Goal: Find specific page/section: Find specific page/section

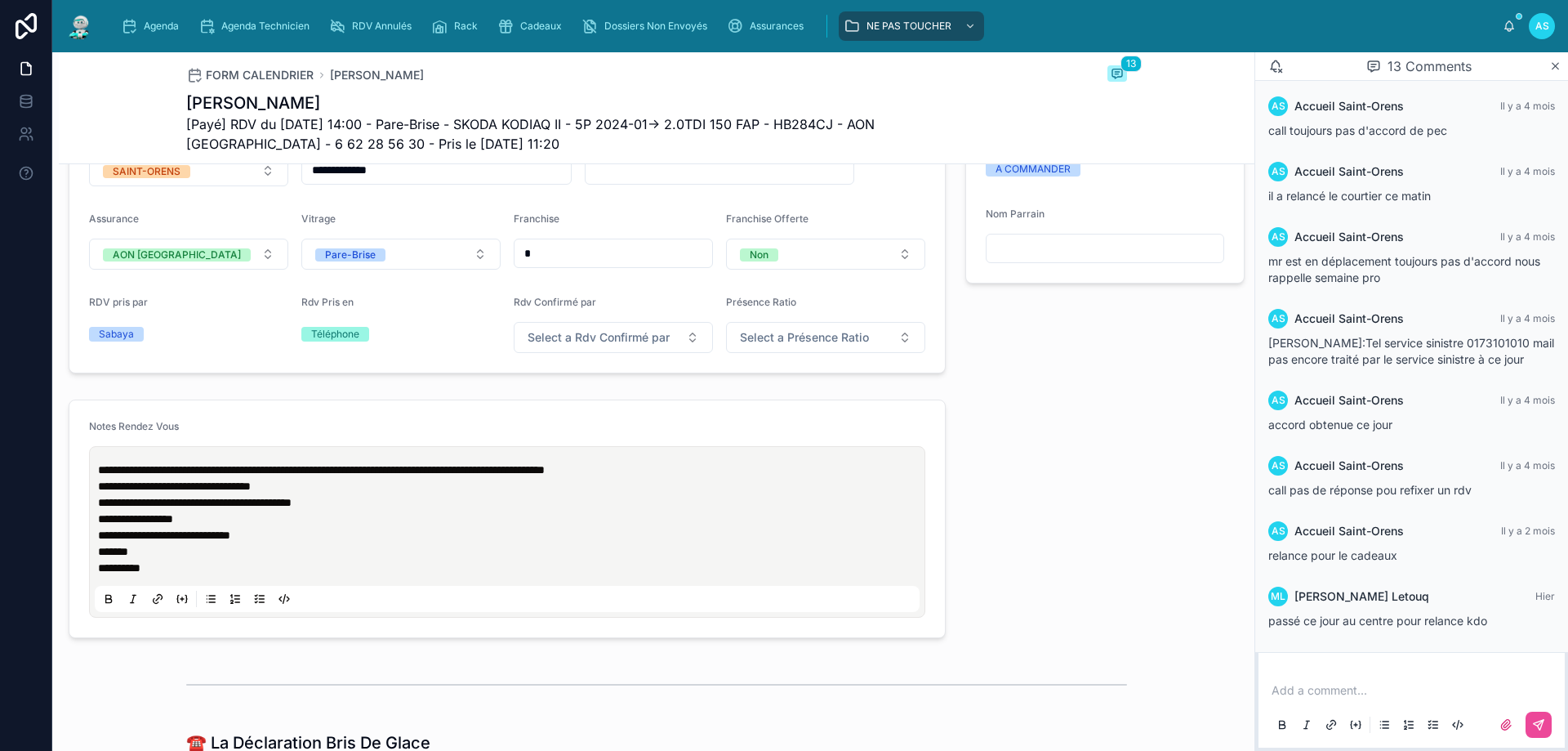
scroll to position [572, 0]
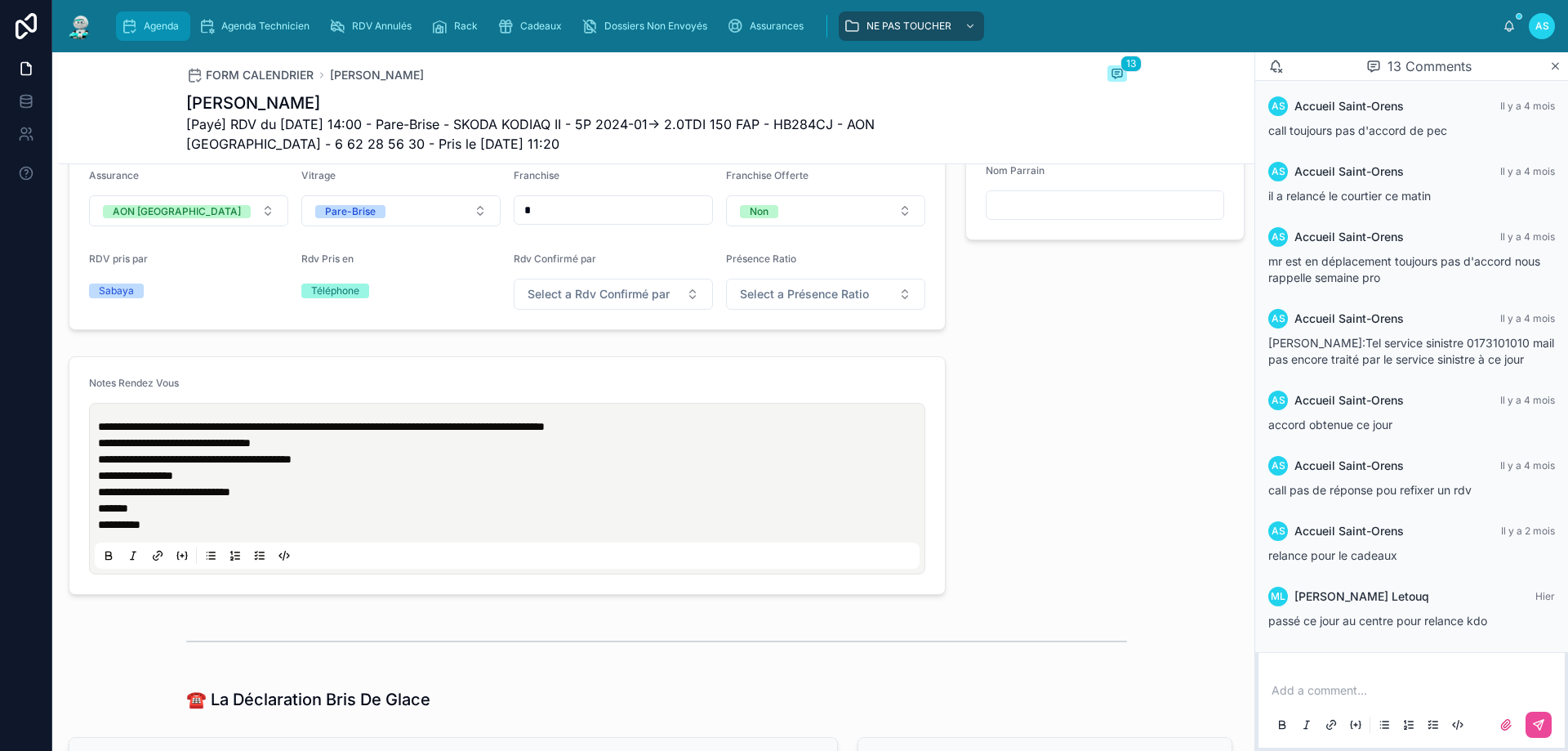
click at [146, 32] on span "Agenda" at bounding box center [161, 26] width 35 height 13
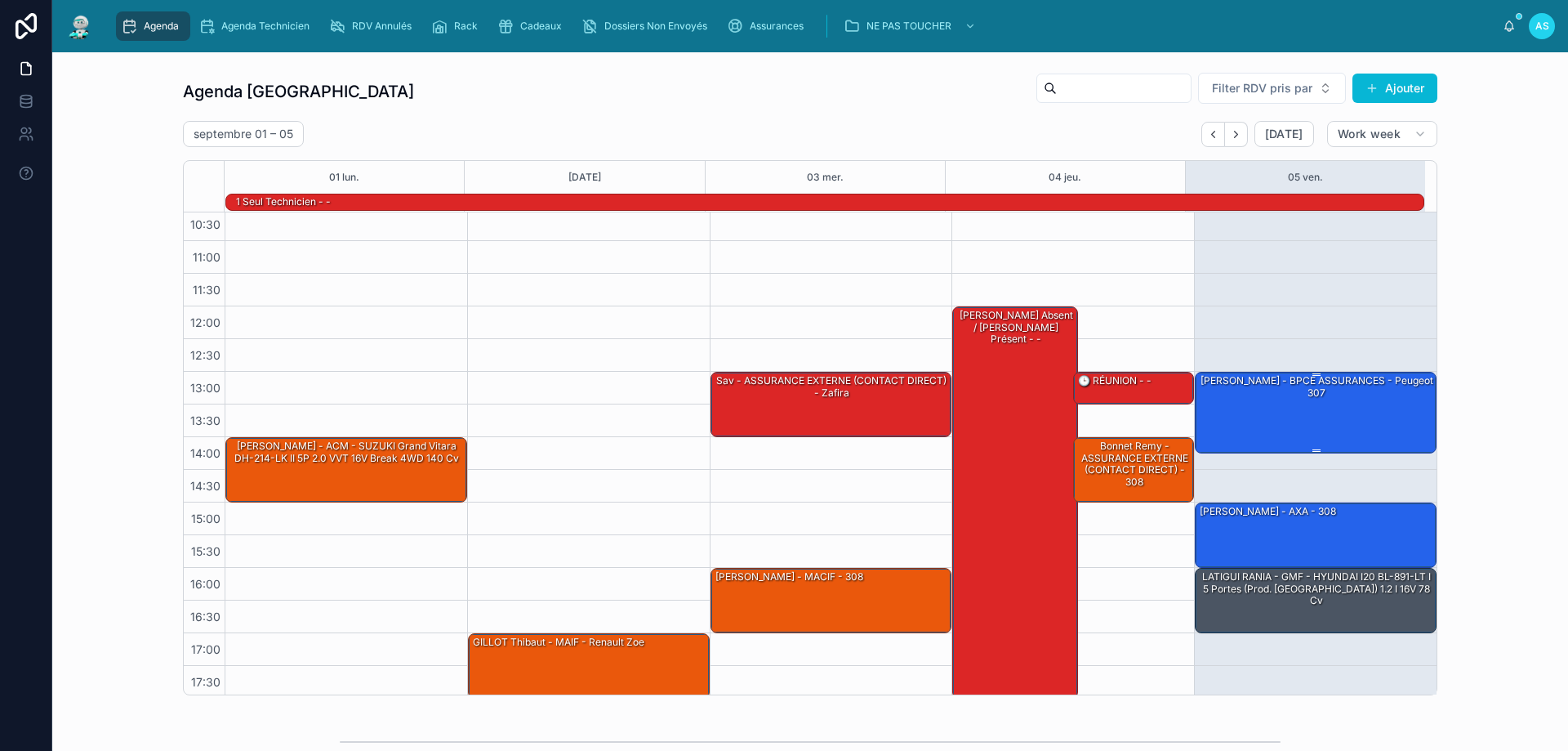
scroll to position [106, 0]
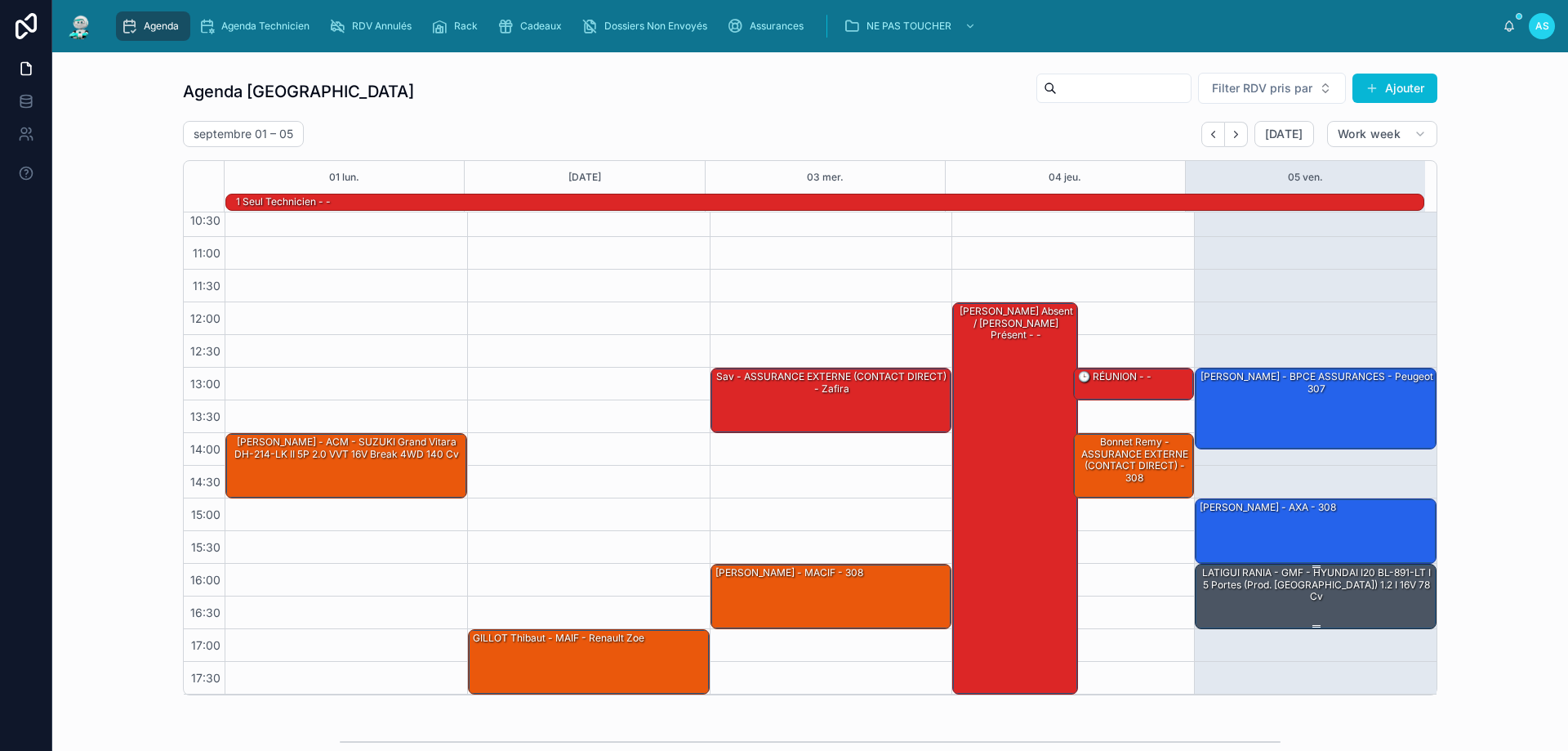
click at [1360, 582] on div "LATIGUI RANIA - GMF - HYUNDAI i20 BL-891-LT I 5 Portes (Prod. [GEOGRAPHIC_DATA]…" at bounding box center [1316, 585] width 237 height 39
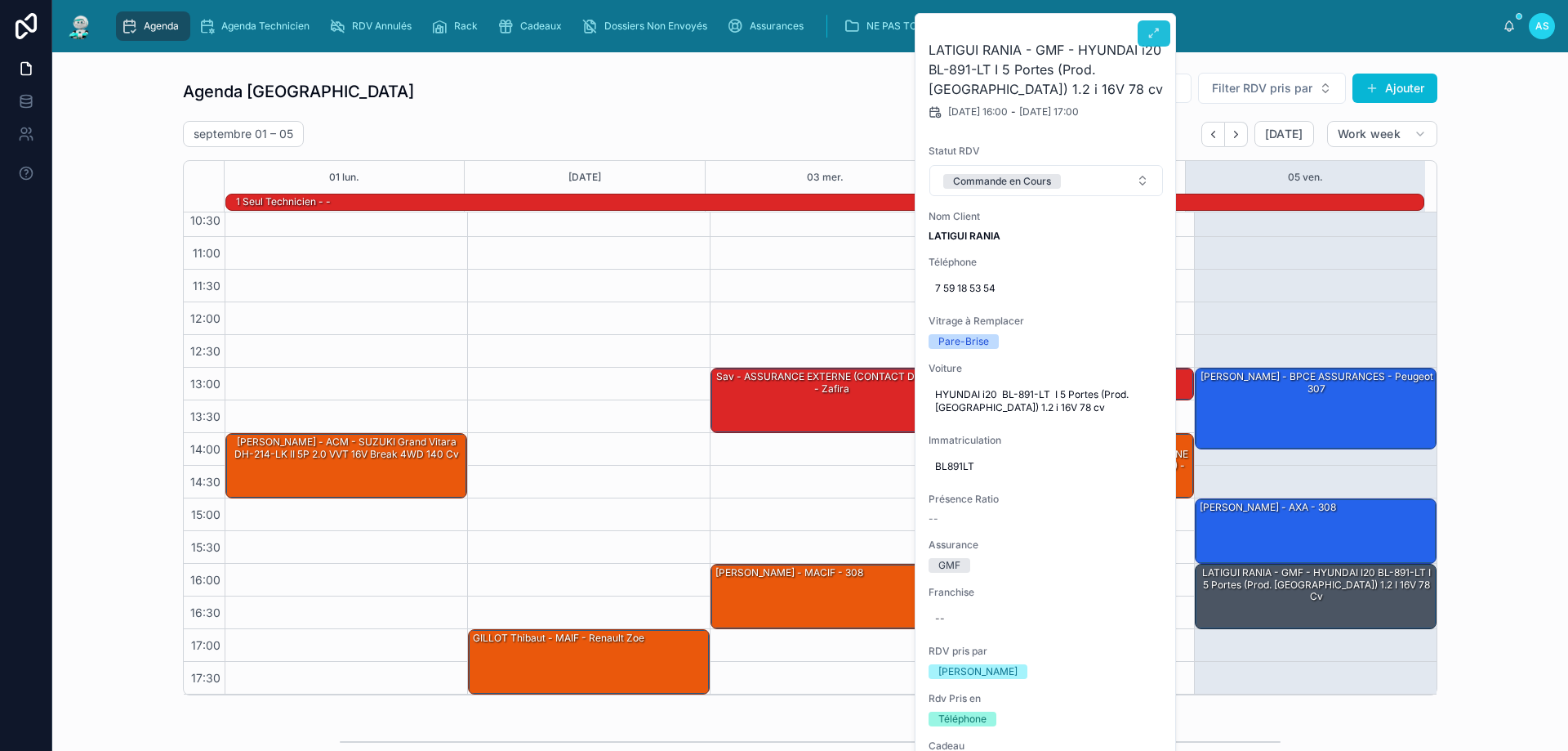
click at [1147, 28] on icon at bounding box center [1153, 33] width 13 height 13
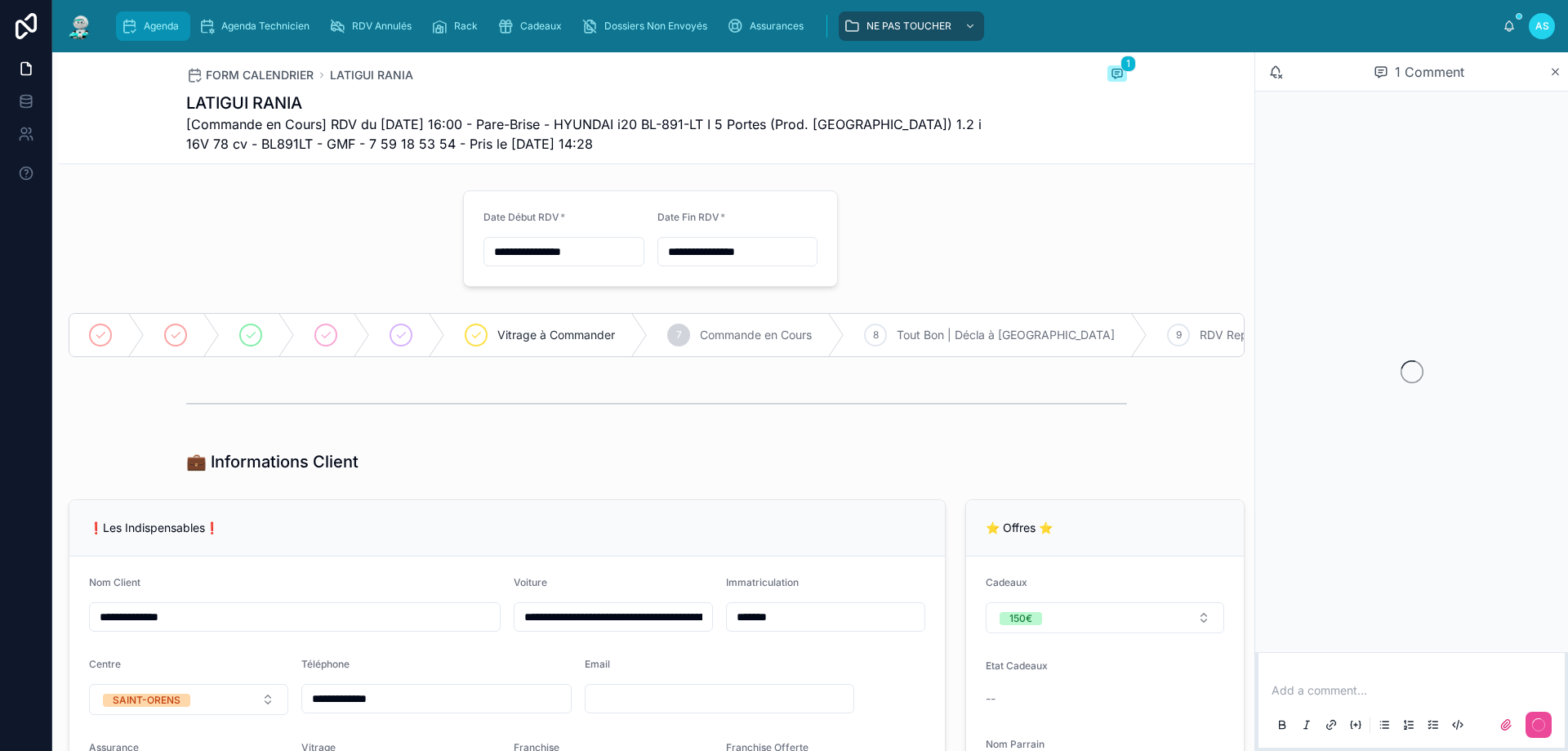
click at [163, 24] on span "Agenda" at bounding box center [161, 26] width 35 height 13
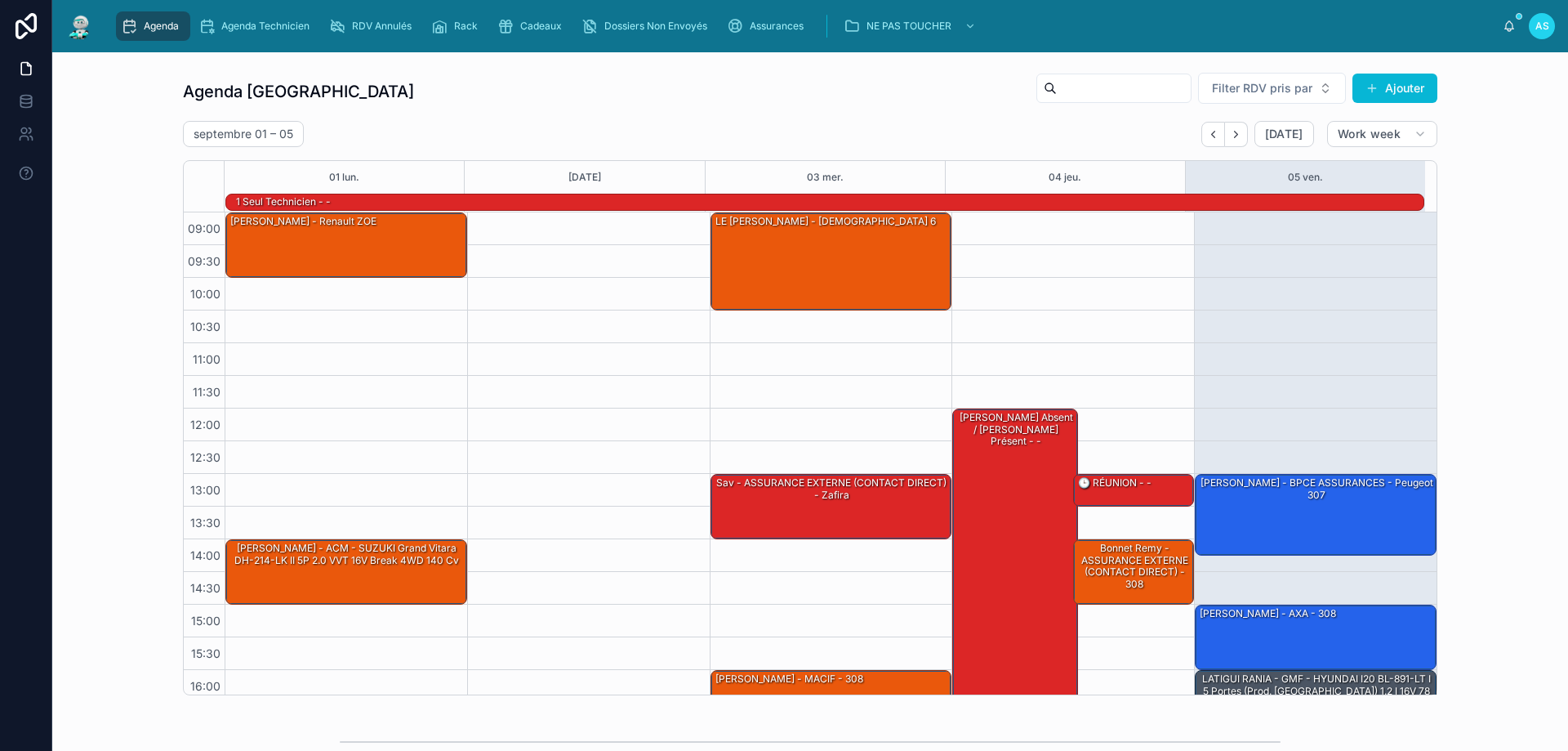
scroll to position [107, 0]
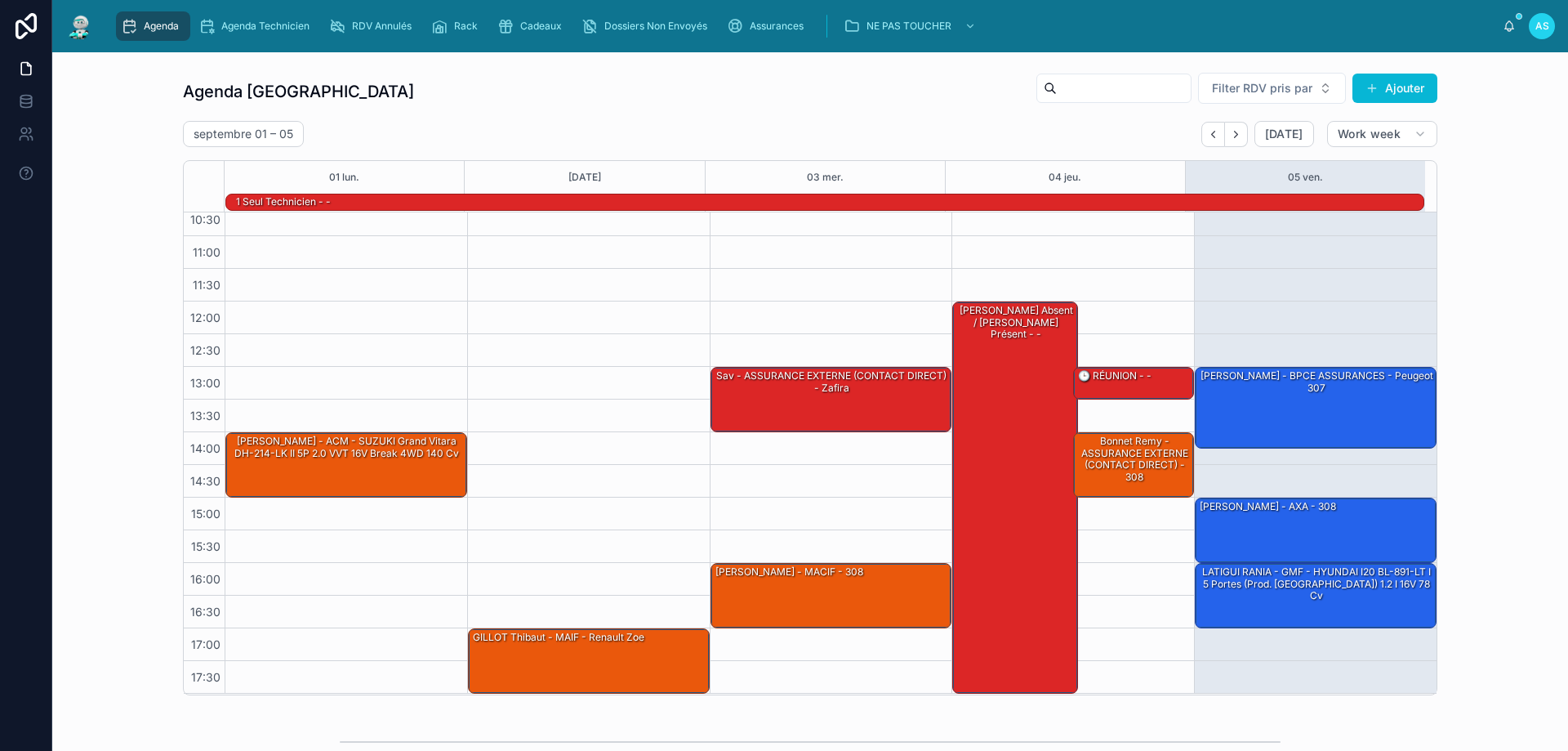
drag, startPoint x: 366, startPoint y: 59, endPoint x: 1492, endPoint y: 373, distance: 1169.0
click at [1492, 373] on div "Agenda Saint-Orens Filter RDV pris par Ajouter [DATE] – [DATE] [DATE] Work week…" at bounding box center [810, 384] width 1490 height 636
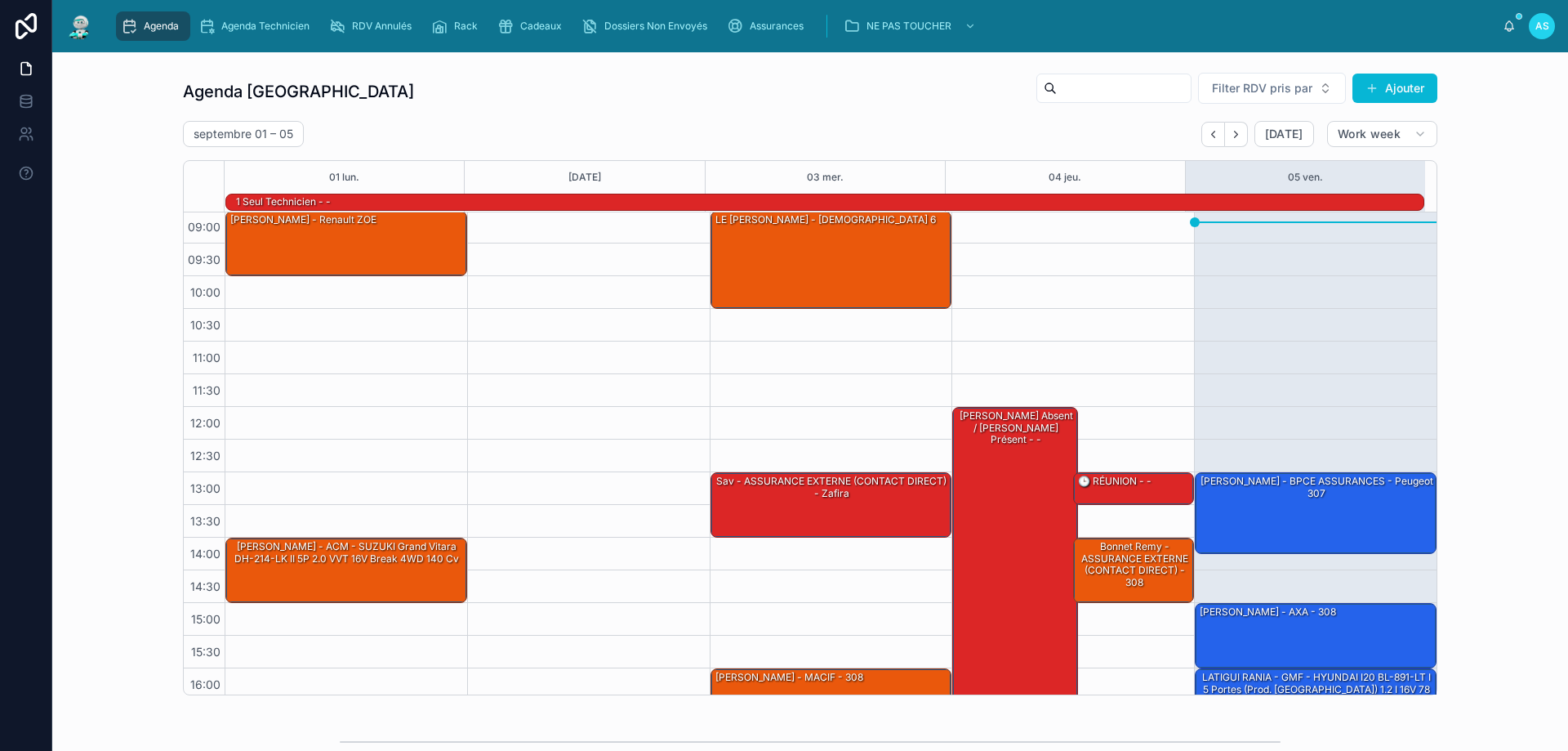
scroll to position [0, 0]
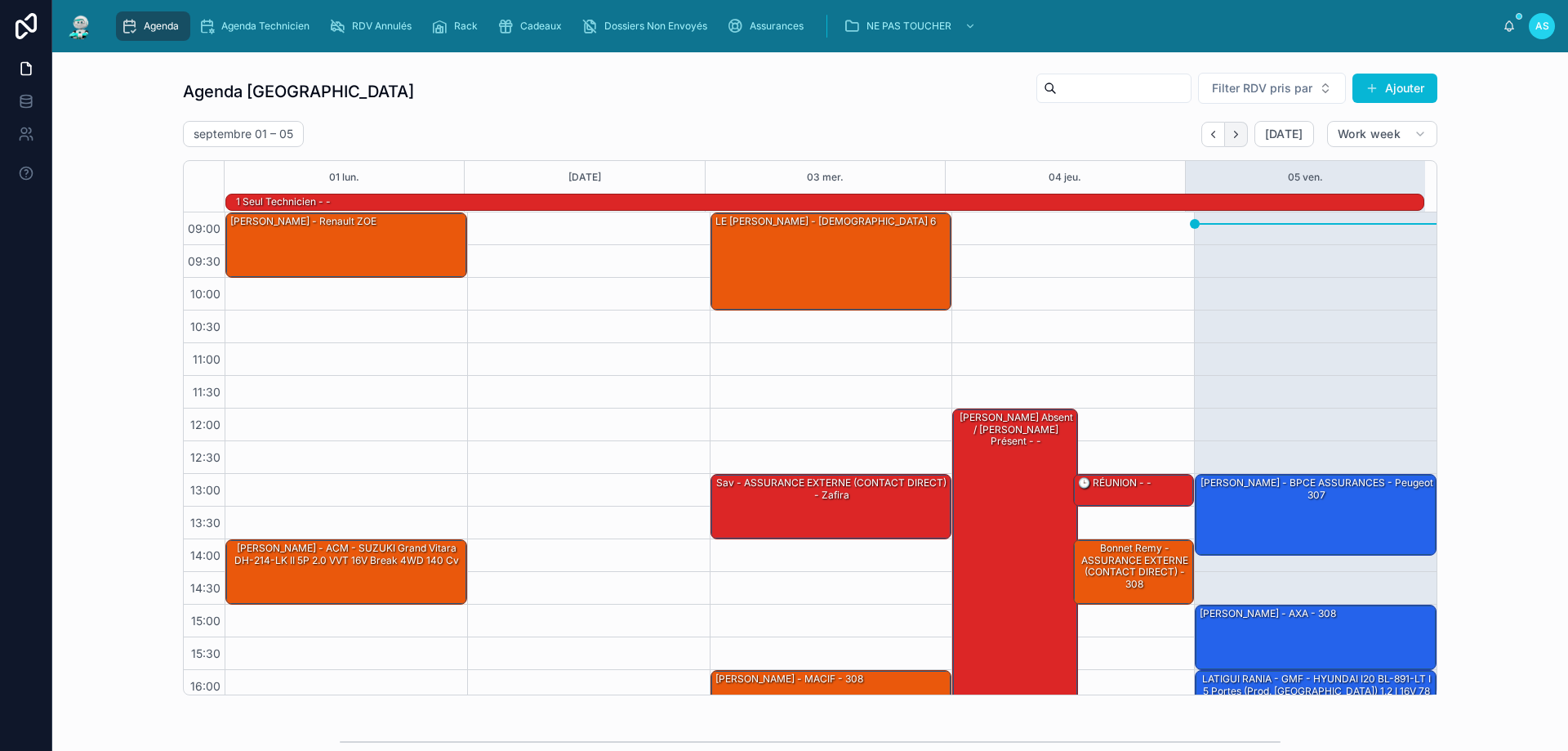
click at [1231, 141] on button "Next" at bounding box center [1236, 134] width 23 height 25
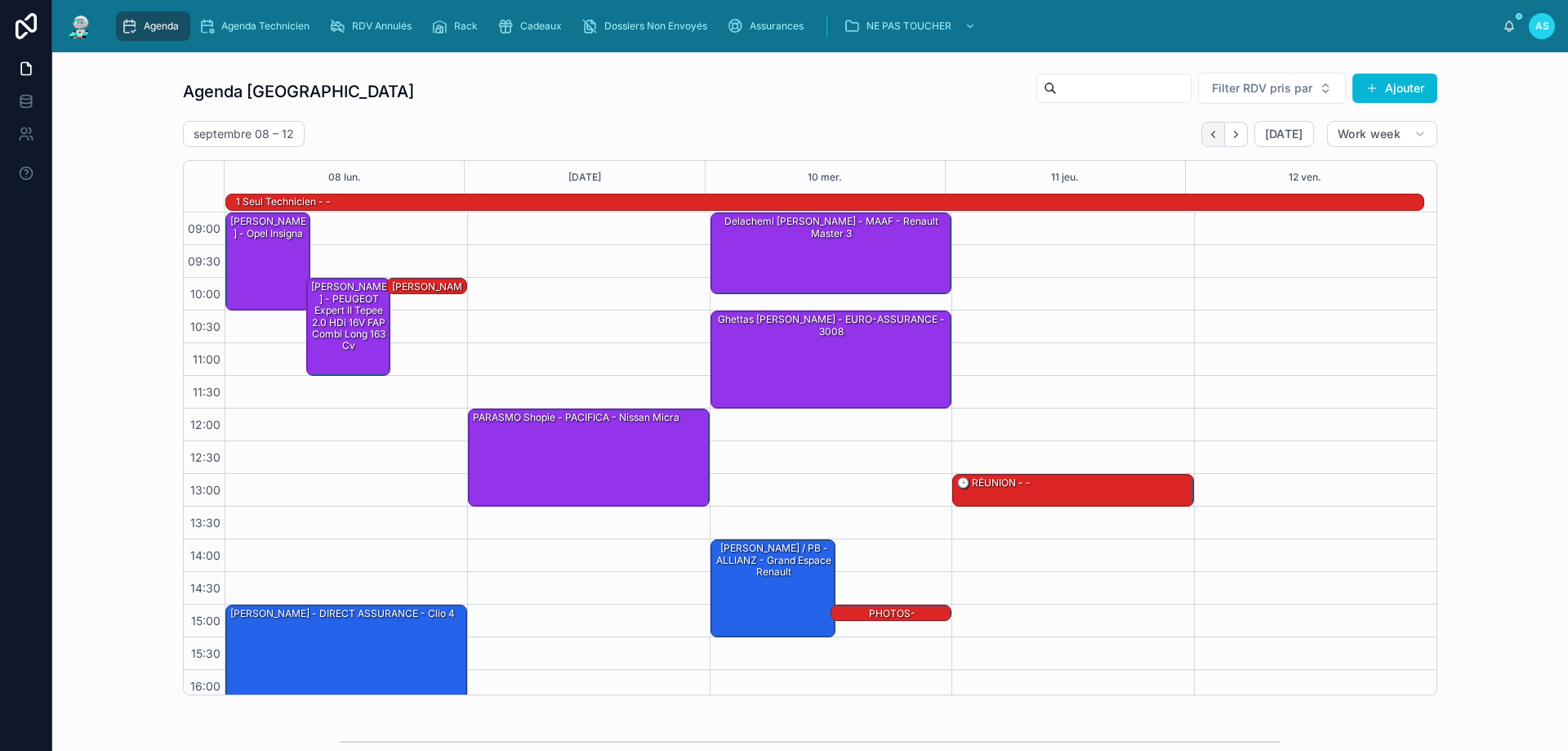
click at [1209, 135] on icon "Back" at bounding box center [1213, 135] width 12 height 12
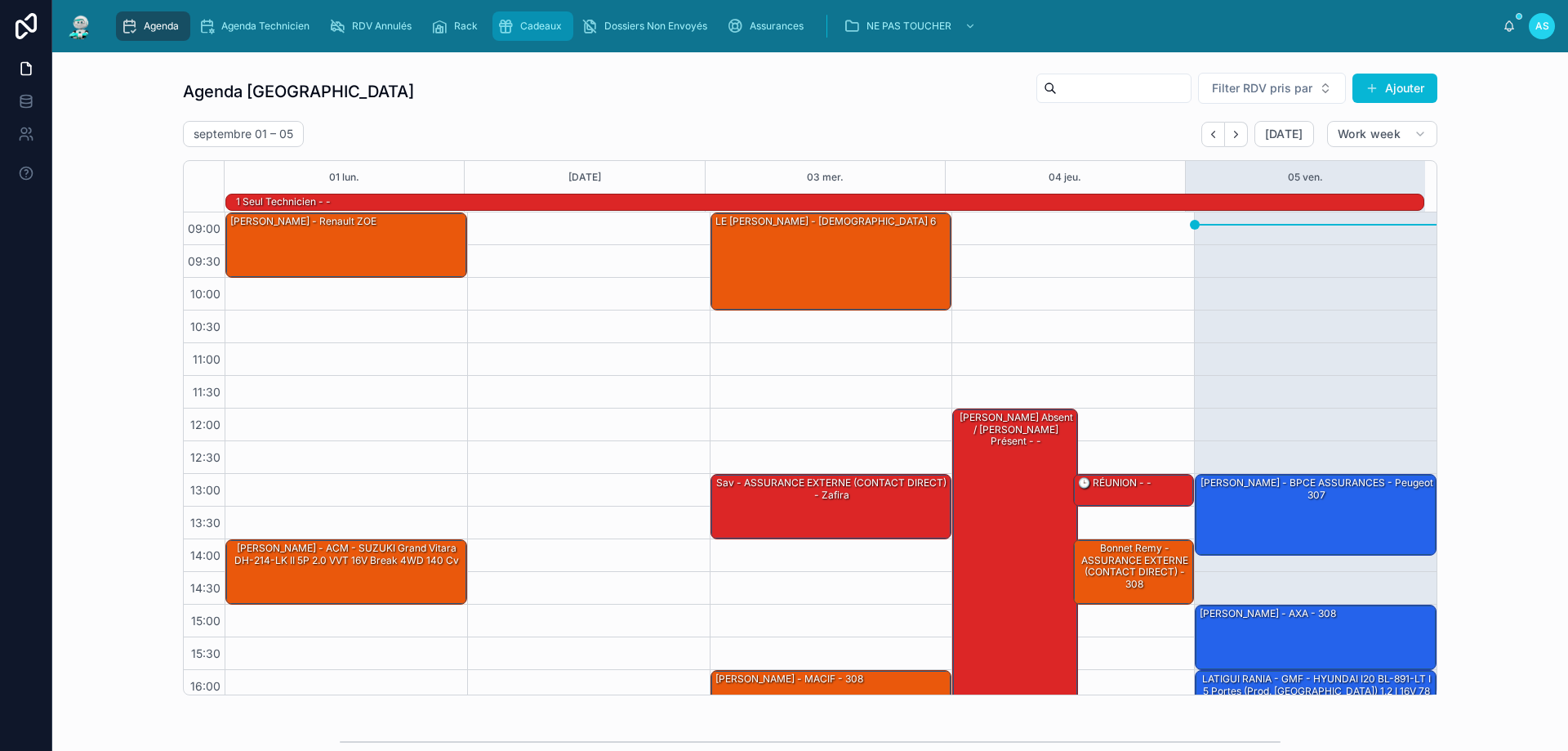
click at [542, 23] on span "Cadeaux" at bounding box center [541, 26] width 41 height 13
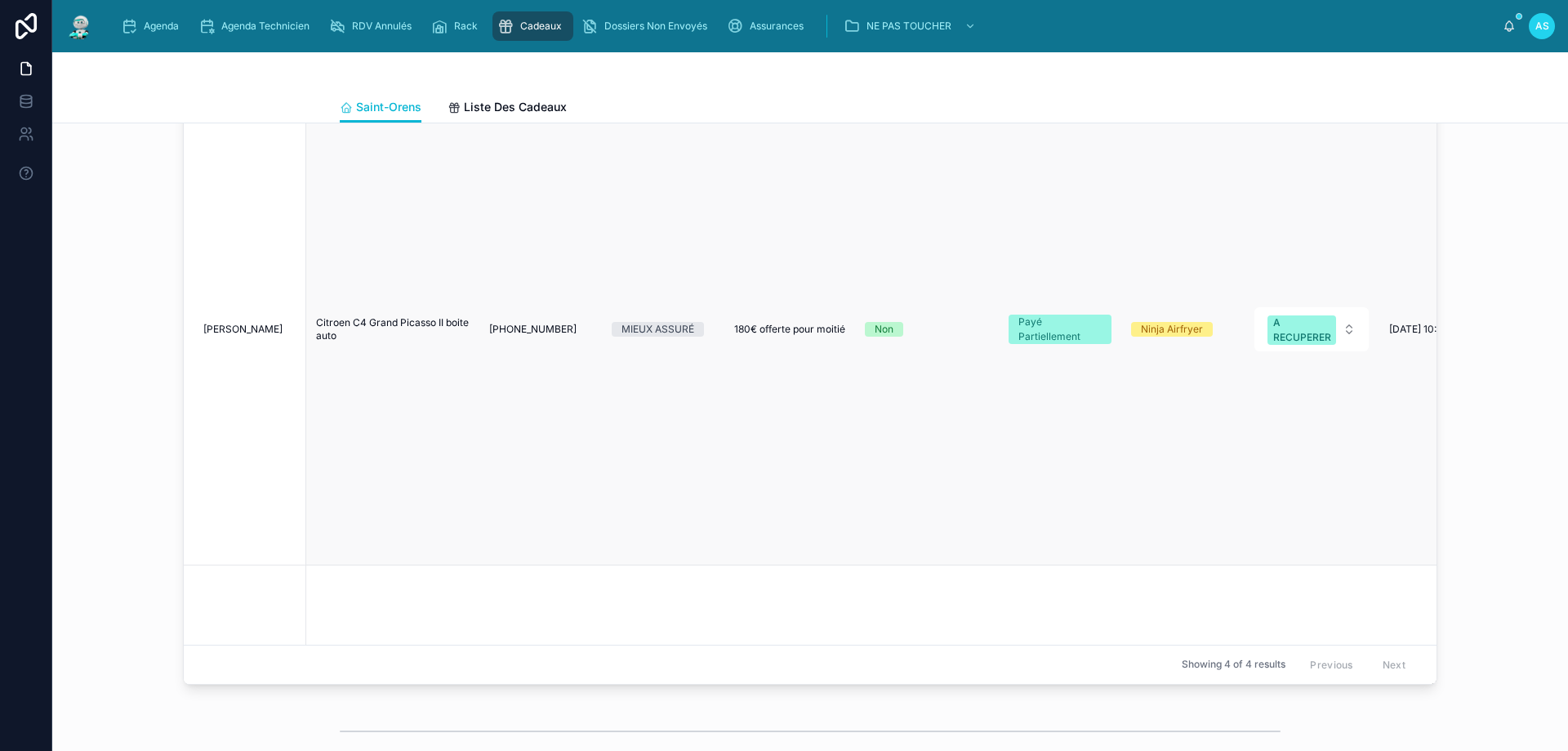
click at [276, 335] on span "[PERSON_NAME]" at bounding box center [243, 329] width 79 height 13
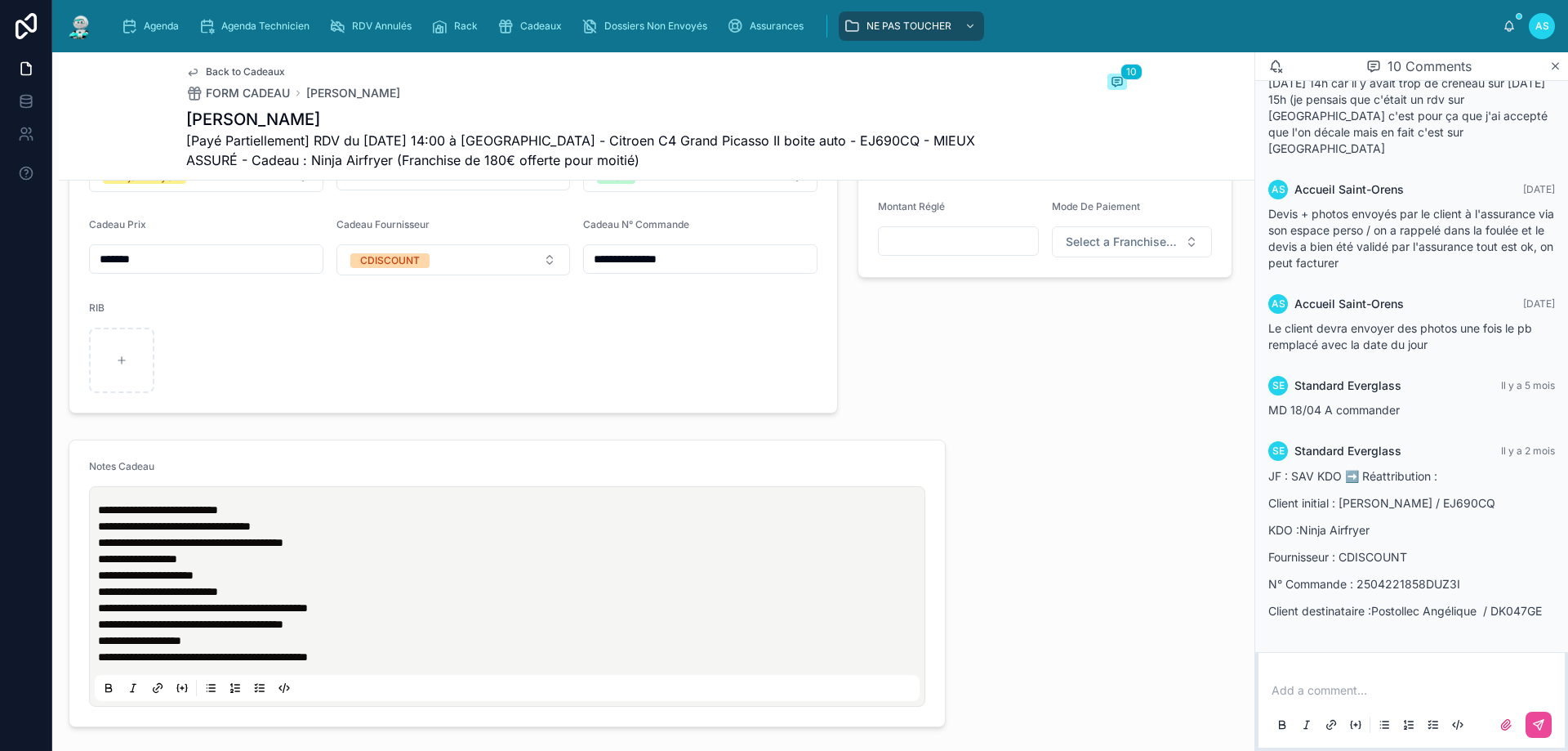
scroll to position [654, 0]
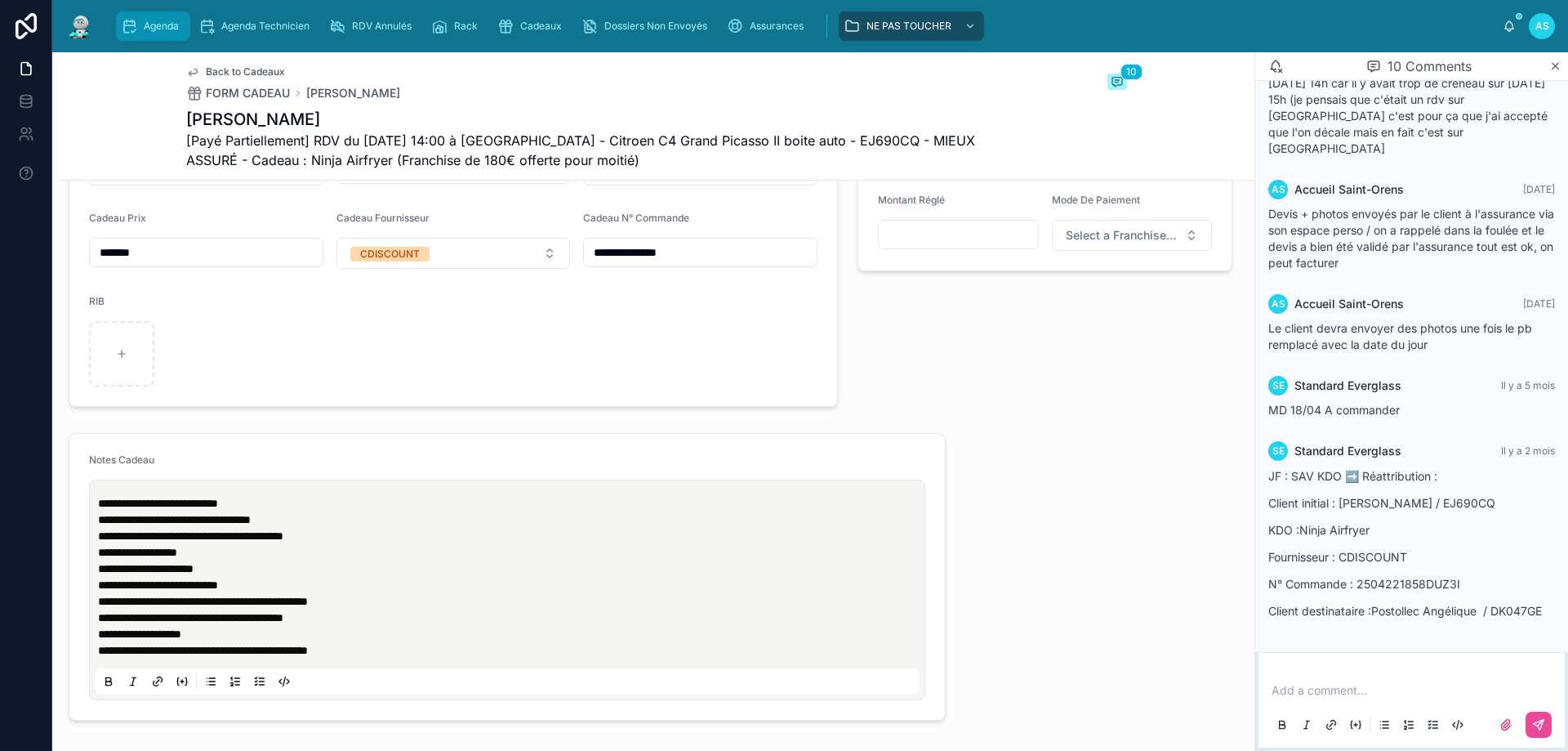
click at [170, 24] on span "Agenda" at bounding box center [161, 26] width 35 height 13
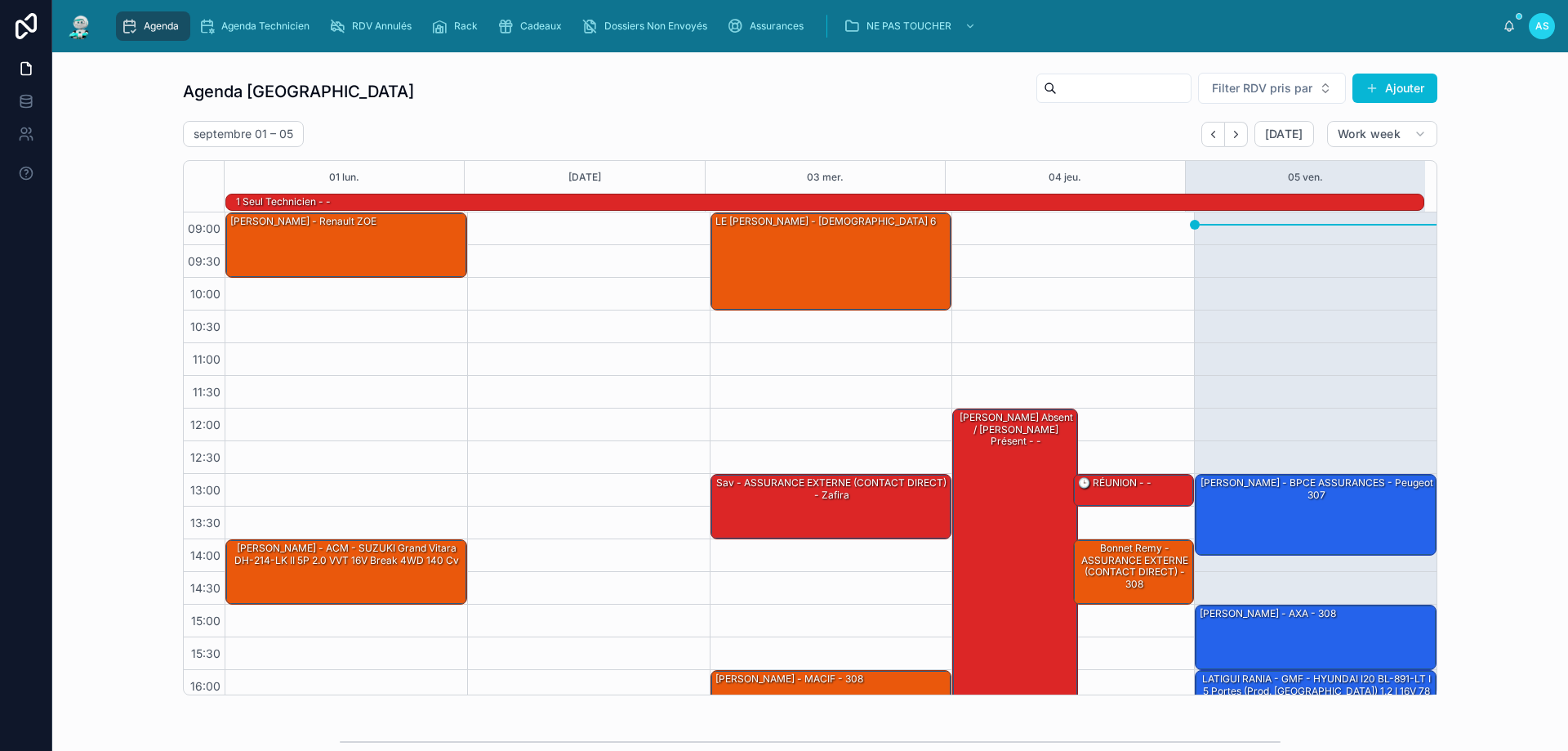
scroll to position [107, 0]
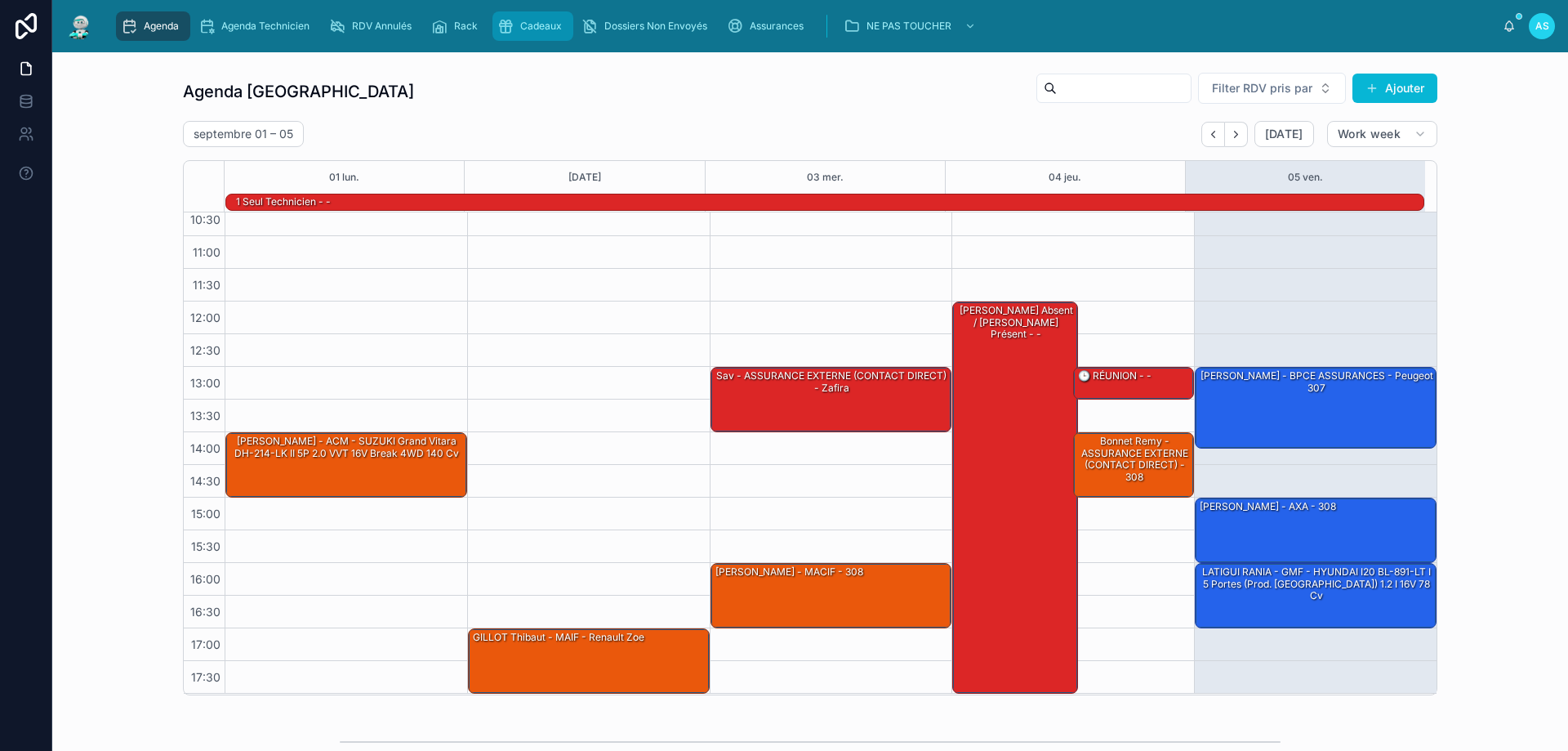
click at [528, 34] on div "Cadeaux" at bounding box center [533, 26] width 71 height 26
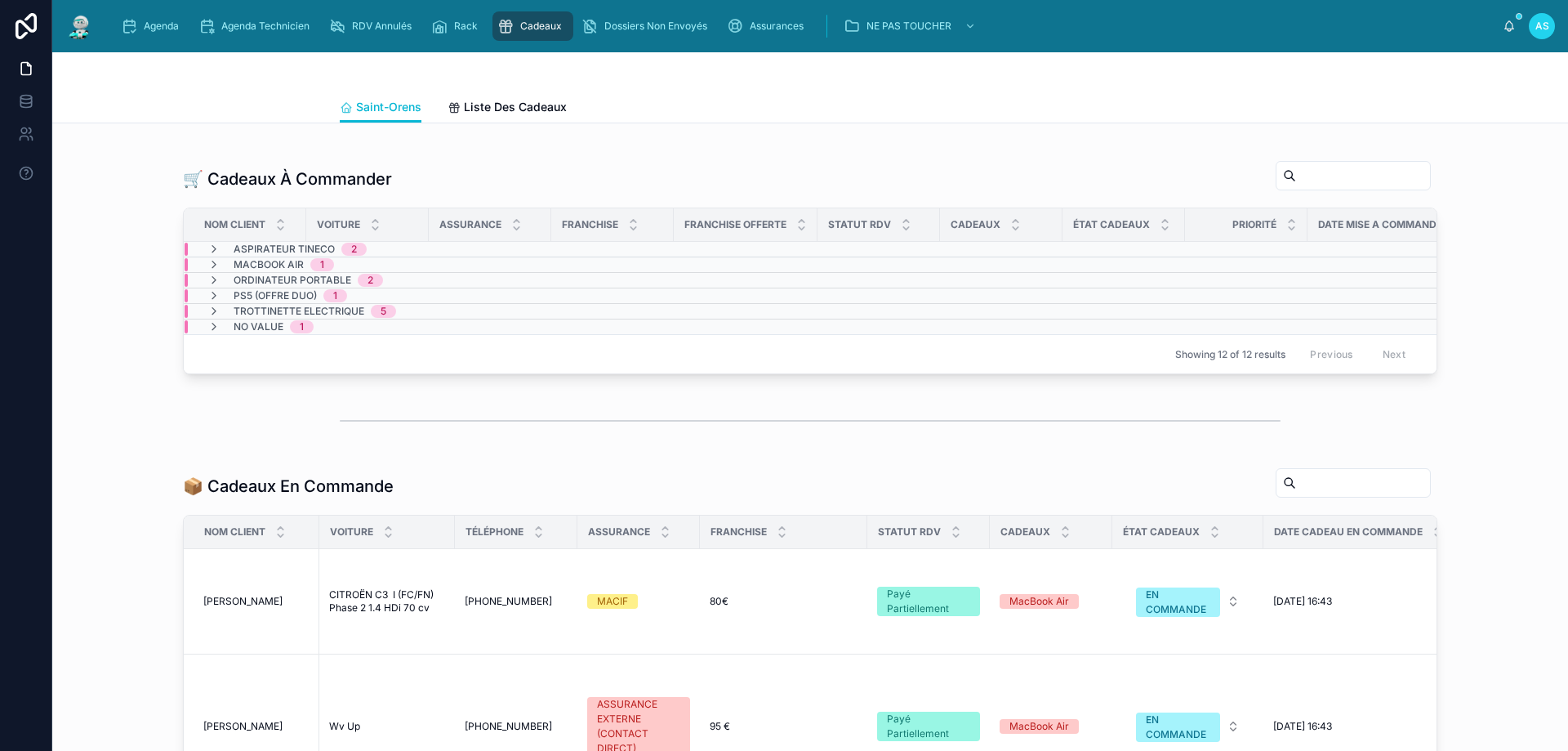
scroll to position [327, 0]
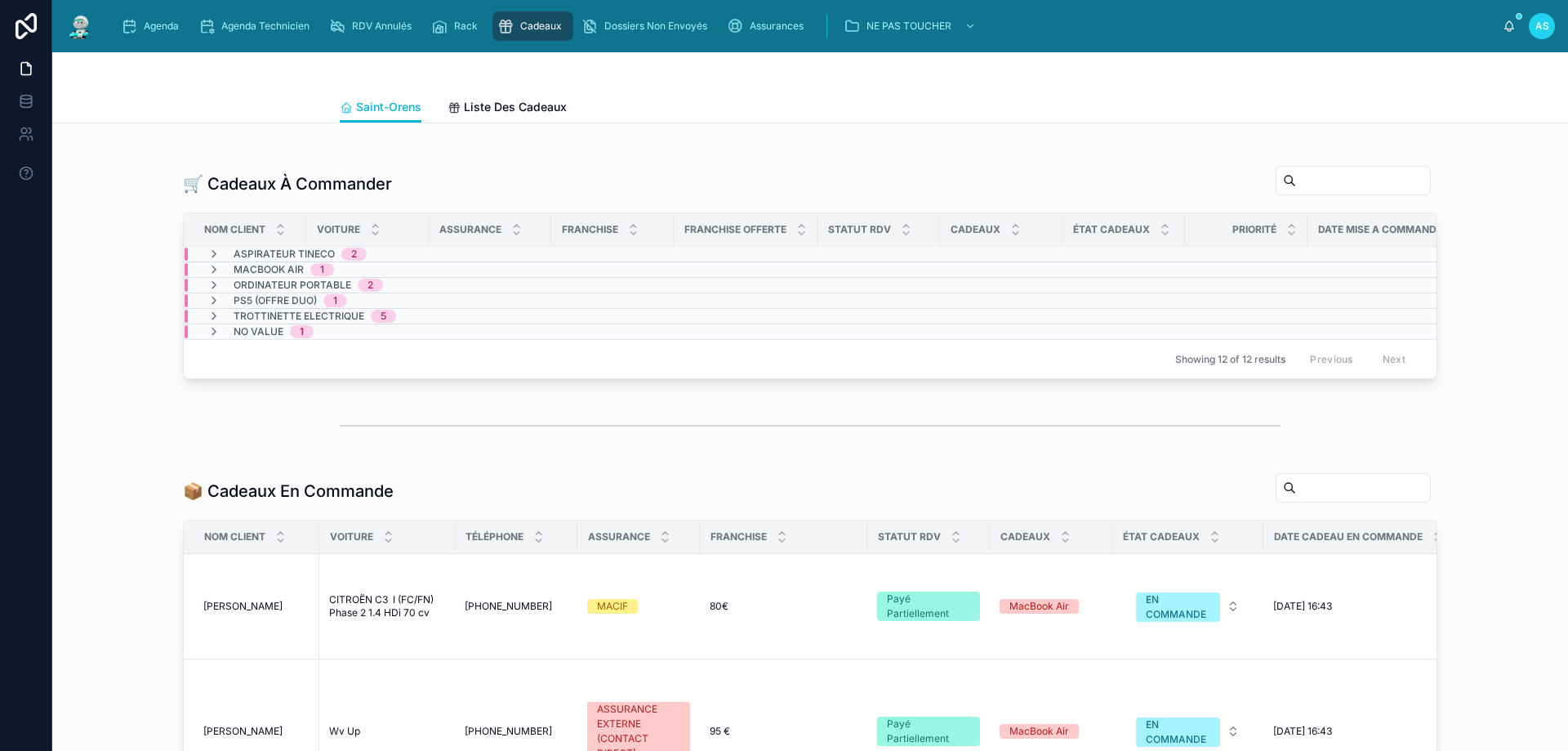
click at [531, 27] on span "Cadeaux" at bounding box center [541, 26] width 41 height 13
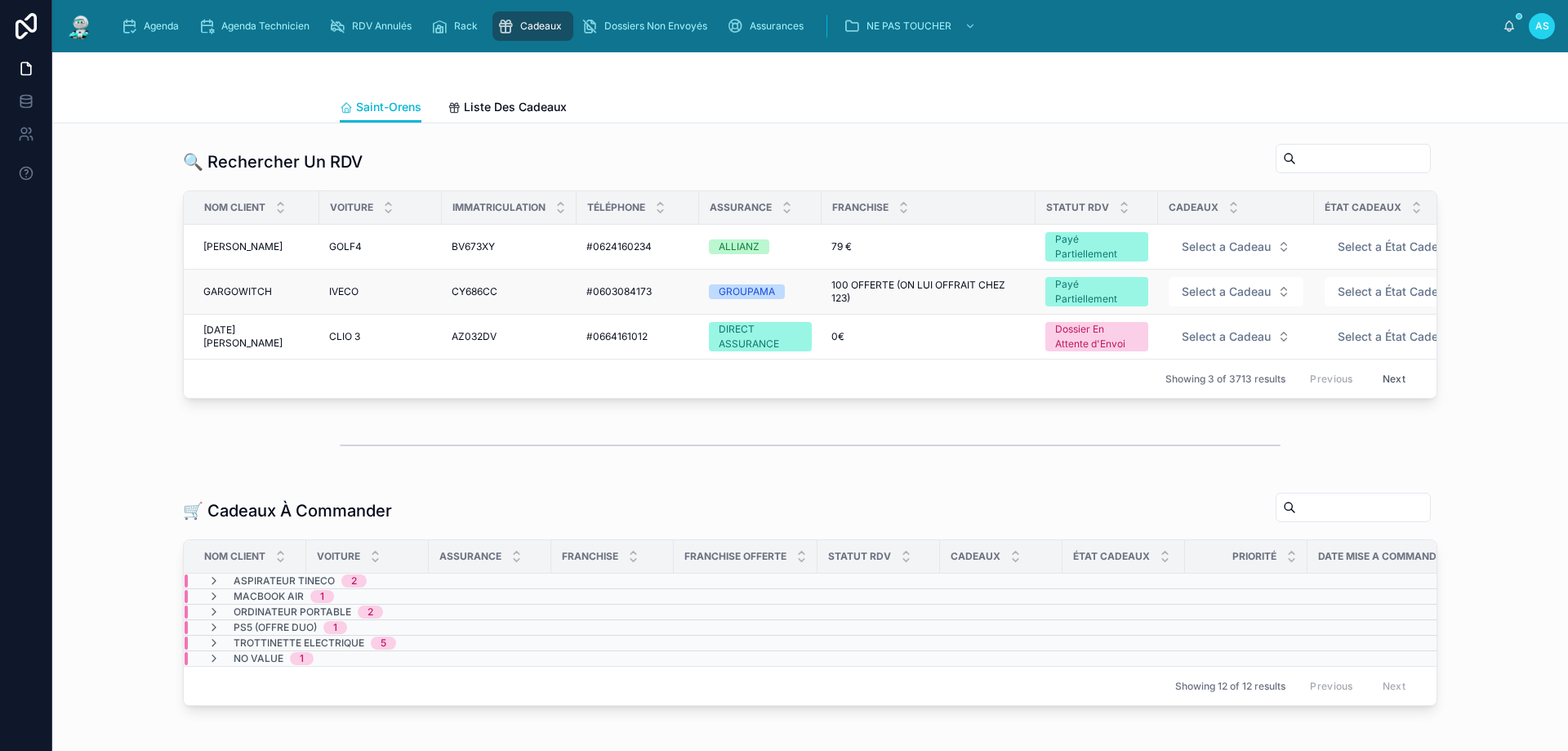
click at [262, 292] on span "GARGOWITCH" at bounding box center [238, 291] width 69 height 13
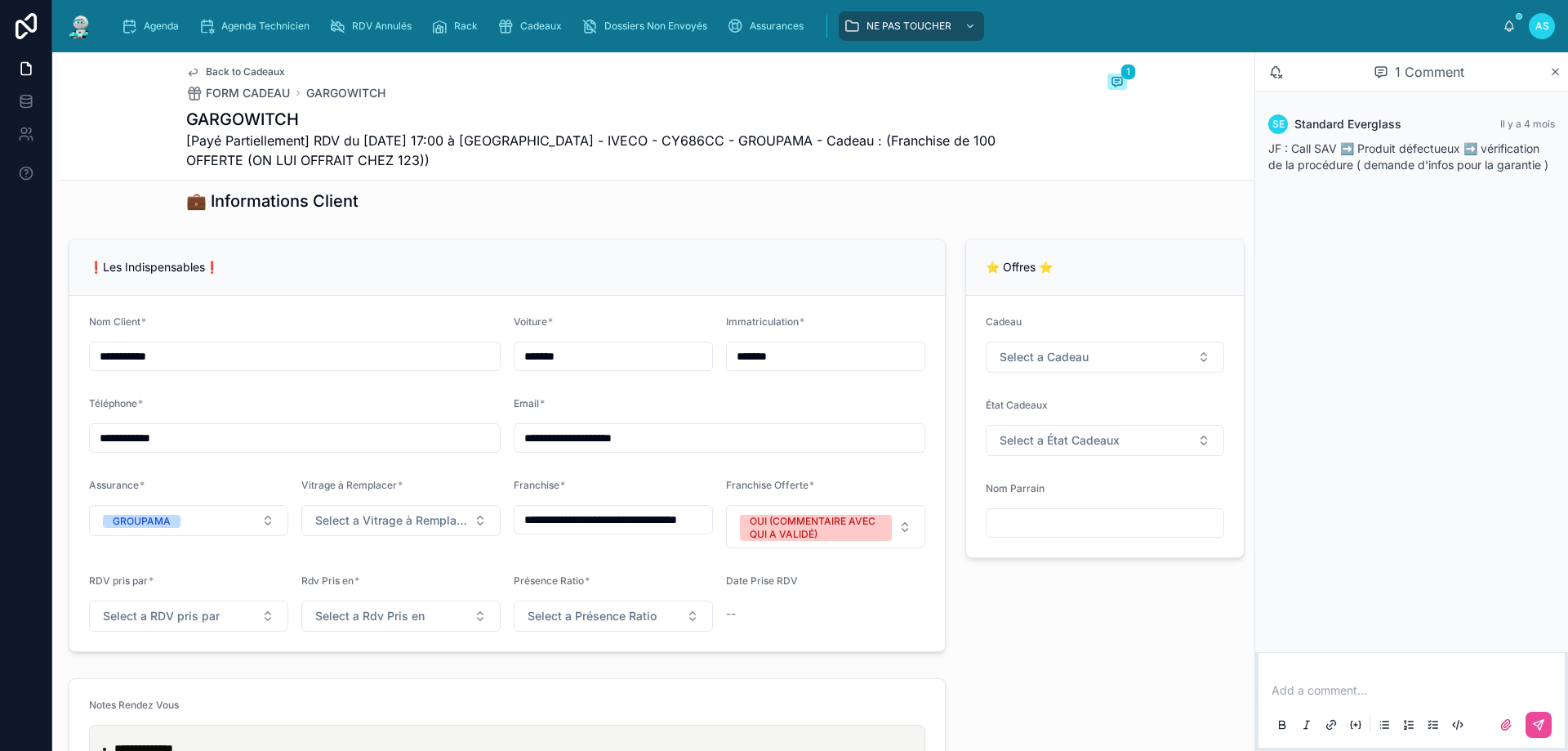
scroll to position [1143, 0]
click at [159, 33] on div "Agenda" at bounding box center [153, 26] width 65 height 26
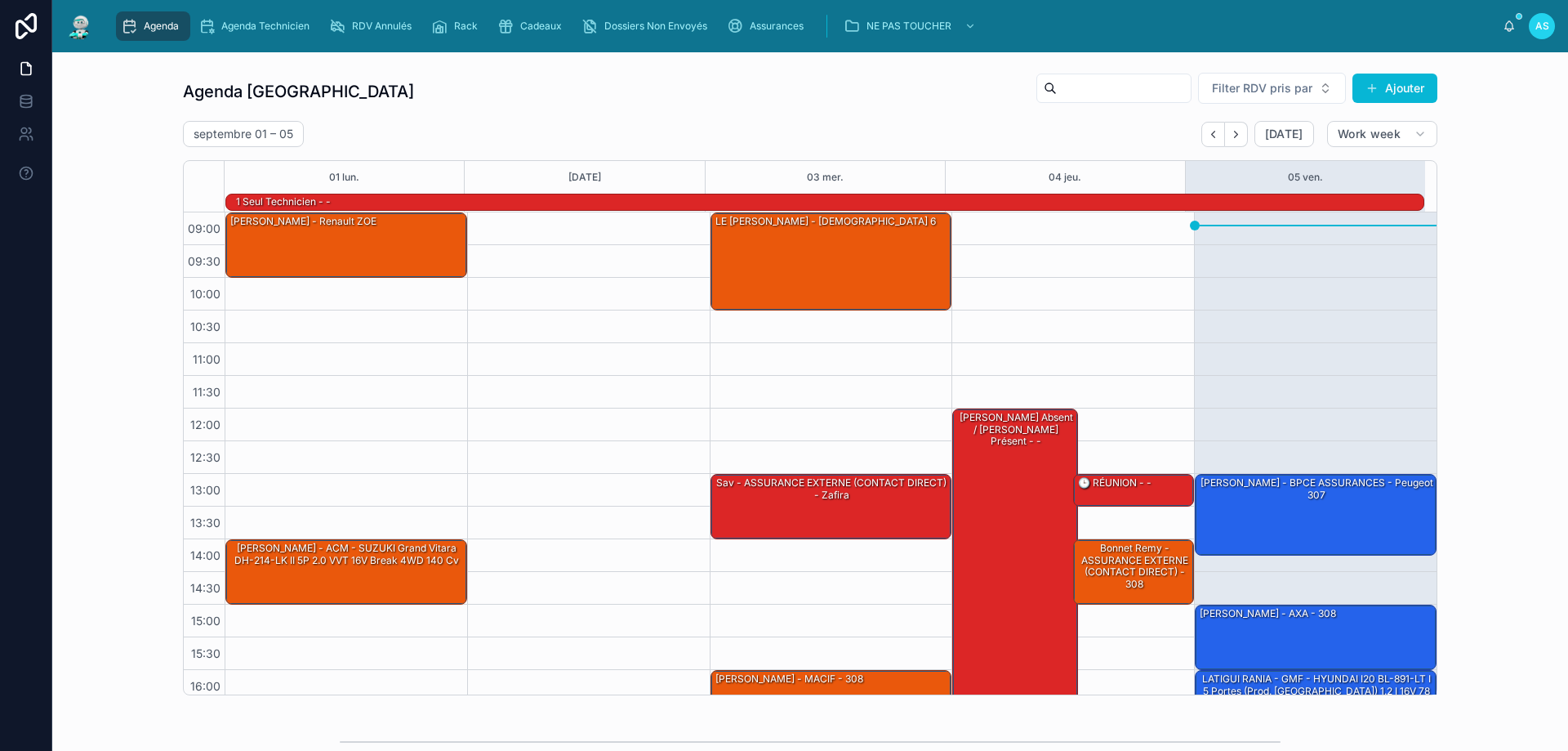
scroll to position [107, 0]
